Goal: Task Accomplishment & Management: Manage account settings

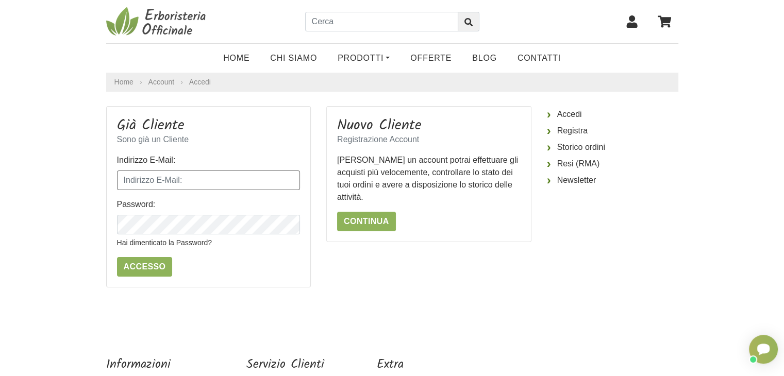
click at [245, 177] on input "Indirizzo E-Mail:" at bounding box center [209, 181] width 184 height 20
type input "je.lacorte@libero.it"
click at [117, 257] on input "Accesso" at bounding box center [145, 267] width 56 height 20
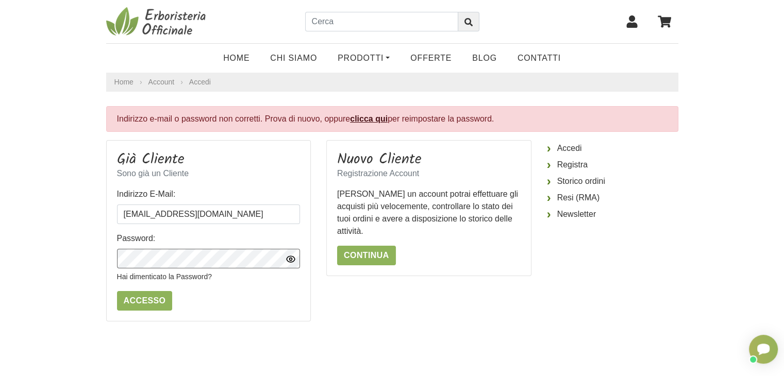
click at [117, 291] on input "Accesso" at bounding box center [145, 301] width 56 height 20
click at [141, 306] on input "Accesso" at bounding box center [145, 301] width 56 height 20
click at [117, 291] on input "Accesso" at bounding box center [145, 301] width 56 height 20
click at [203, 278] on link "Hai dimenticato la Password?" at bounding box center [164, 277] width 95 height 8
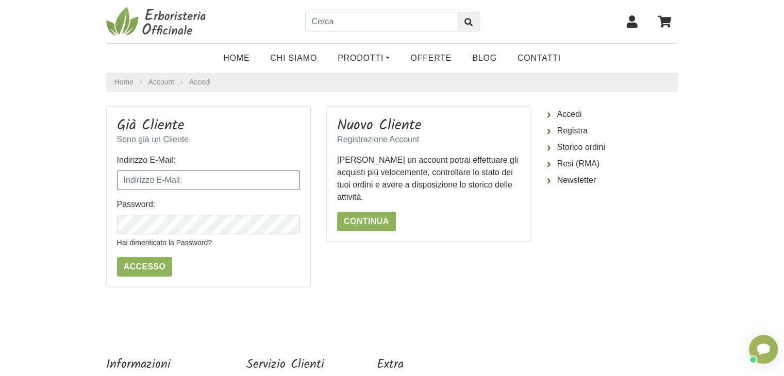
click at [163, 185] on input "Indirizzo E-Mail:" at bounding box center [209, 181] width 184 height 20
type input "[PERSON_NAME][EMAIL_ADDRESS][DOMAIN_NAME]"
click at [117, 257] on input "Accesso" at bounding box center [145, 267] width 56 height 20
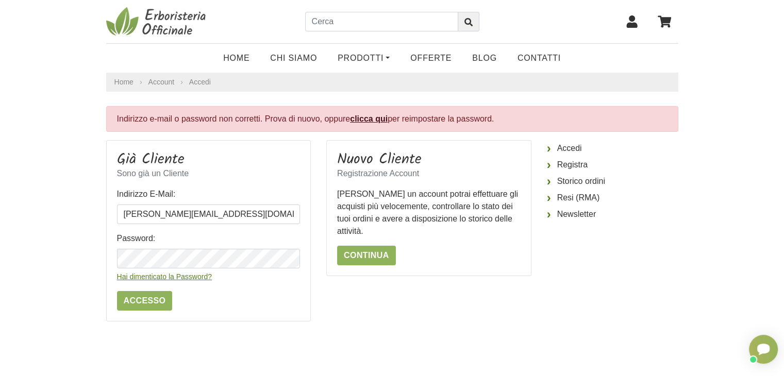
click at [194, 278] on link "Hai dimenticato la Password?" at bounding box center [164, 277] width 95 height 8
